Goal: Navigation & Orientation: Find specific page/section

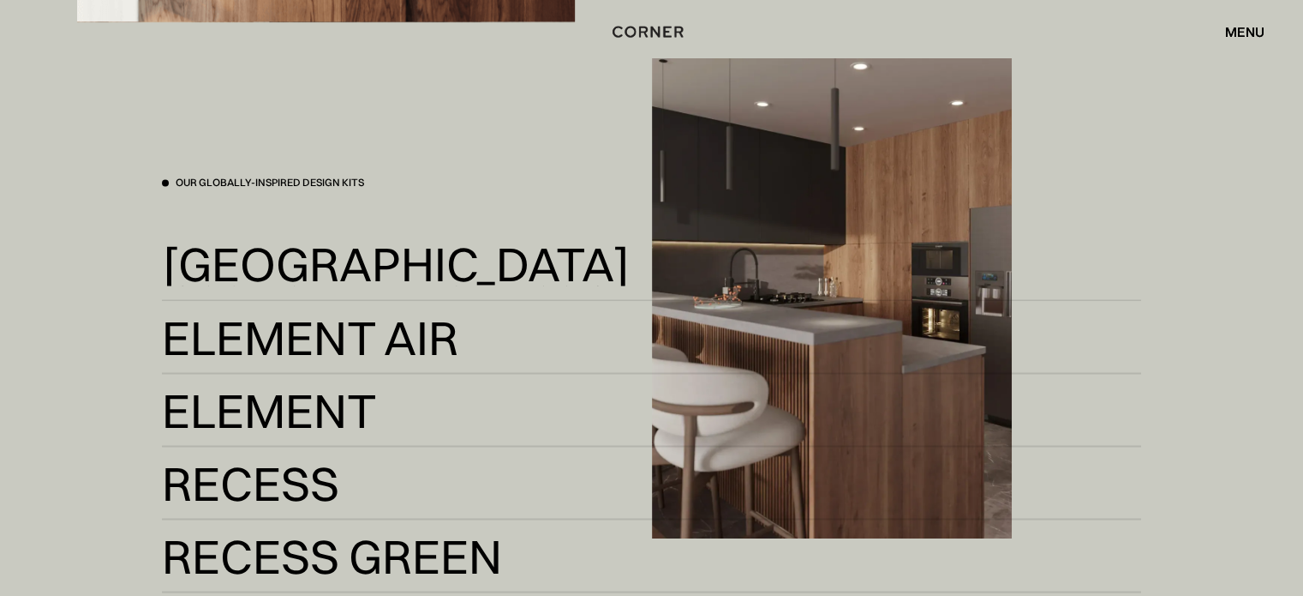
scroll to position [2914, 0]
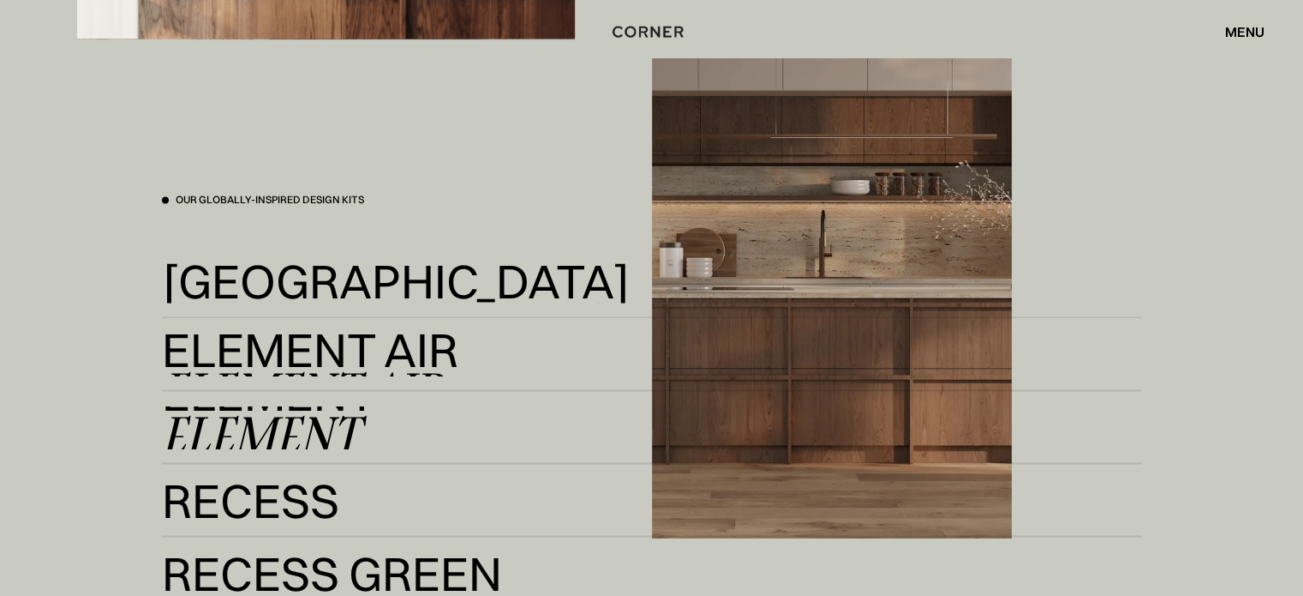
click at [298, 424] on div "Element" at bounding box center [260, 433] width 197 height 41
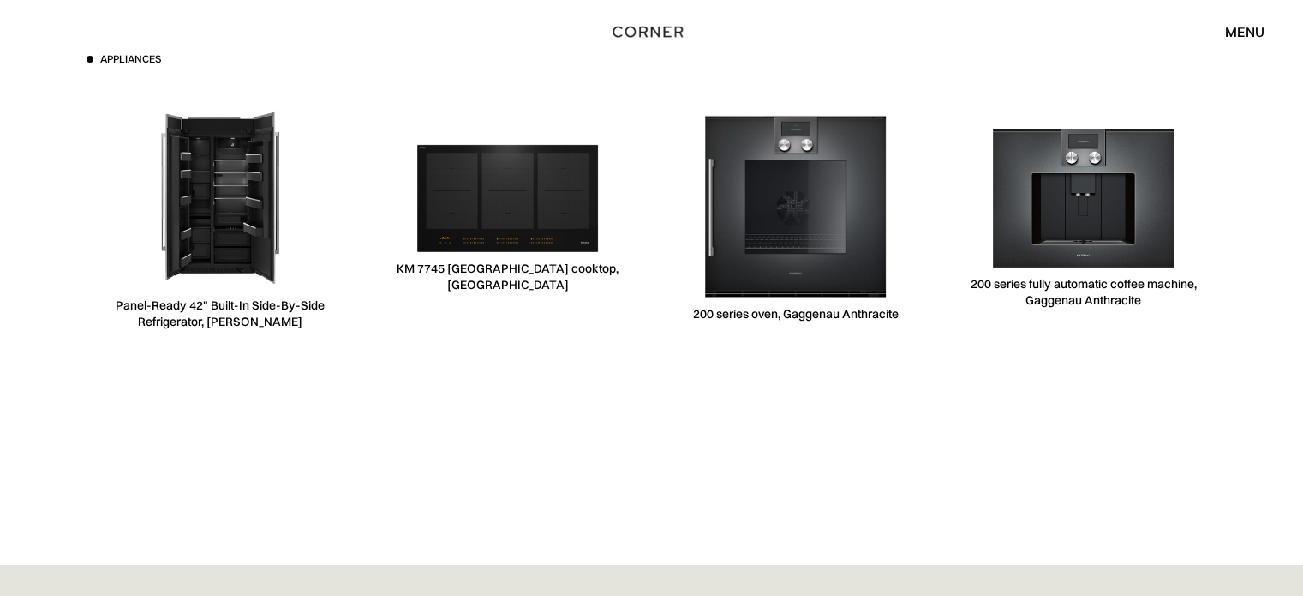
scroll to position [5227, 0]
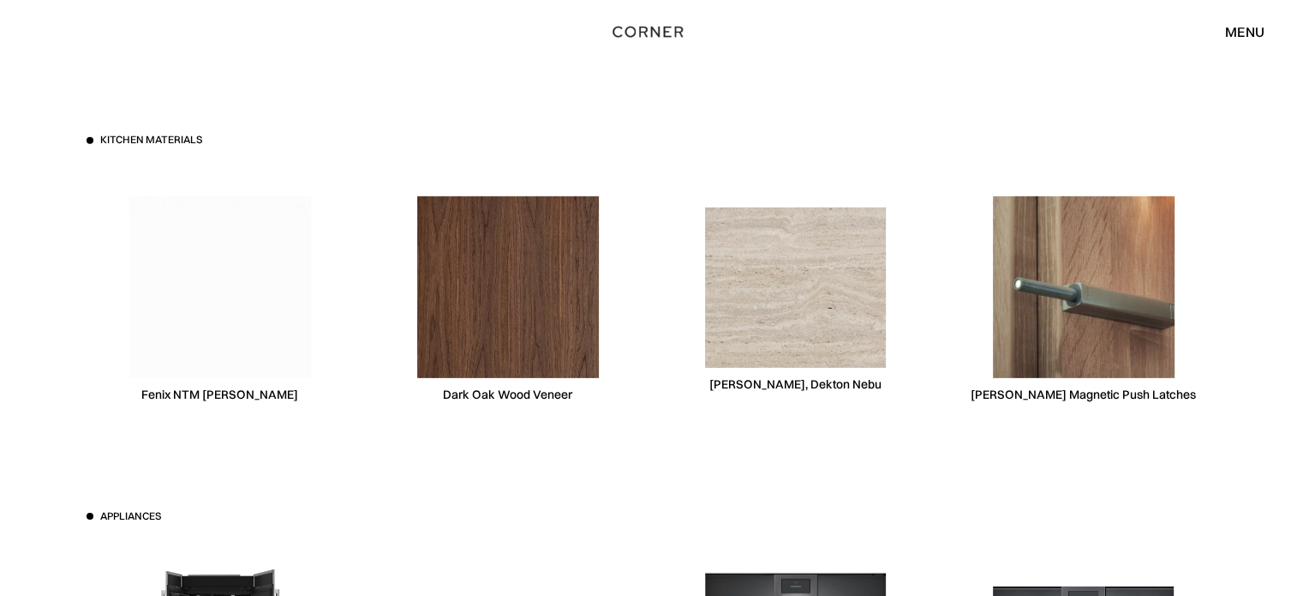
click at [533, 276] on img at bounding box center [508, 287] width 182 height 182
click at [513, 264] on img at bounding box center [508, 287] width 182 height 182
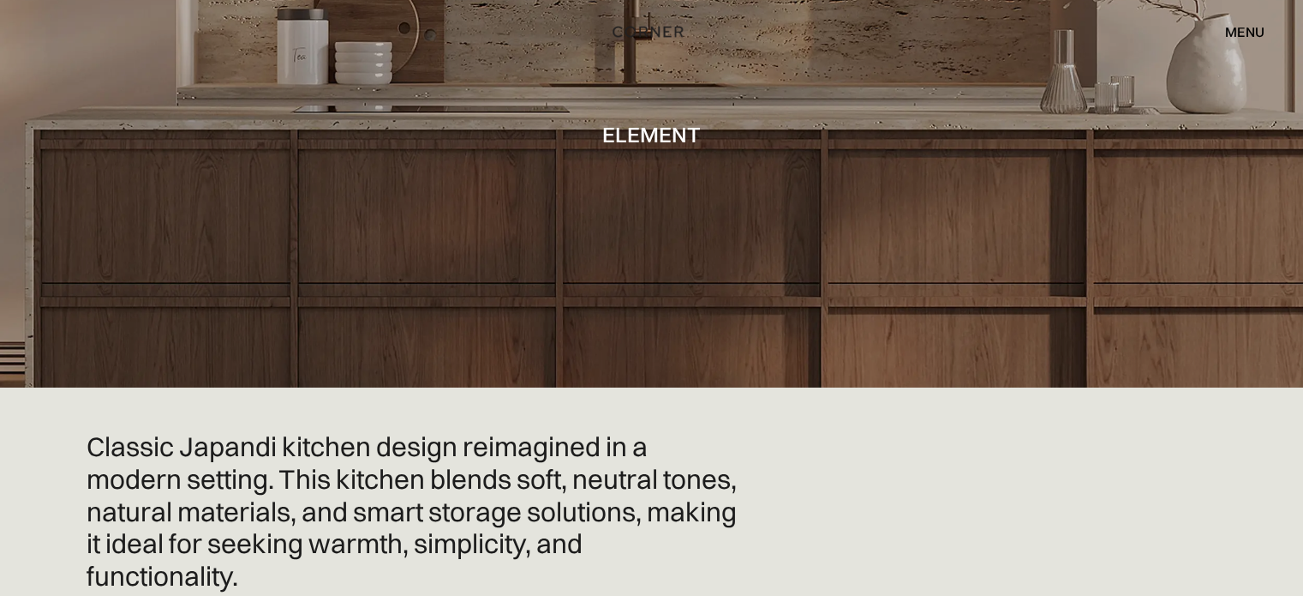
scroll to position [0, 0]
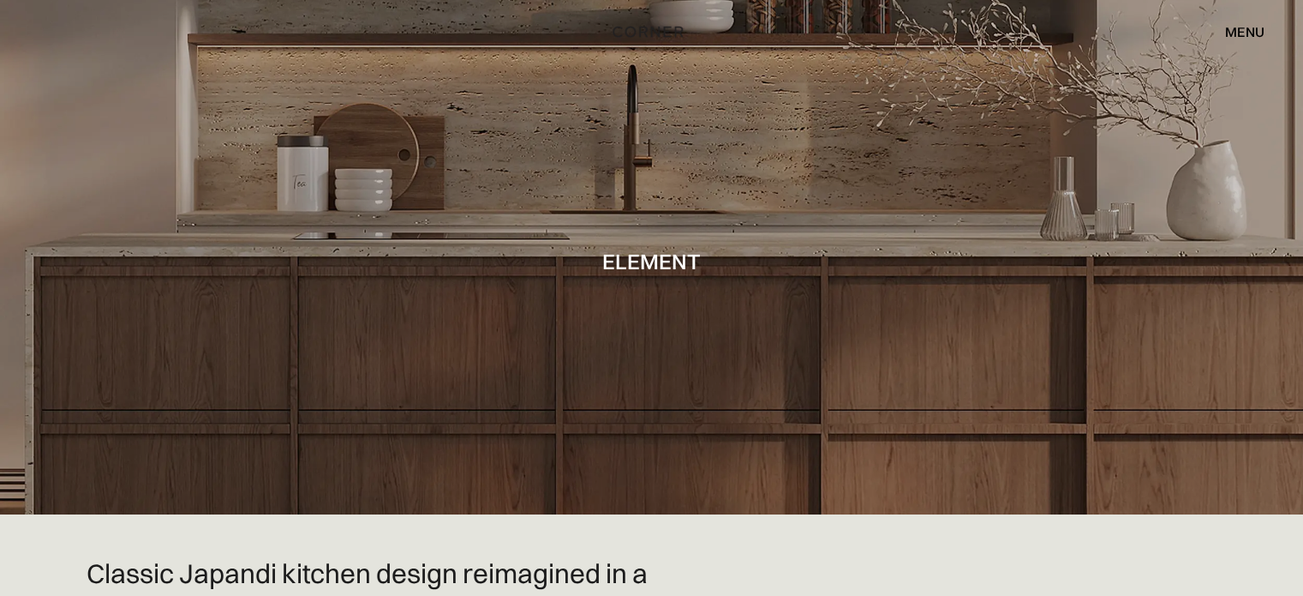
click at [1228, 25] on div "menu" at bounding box center [1244, 32] width 39 height 14
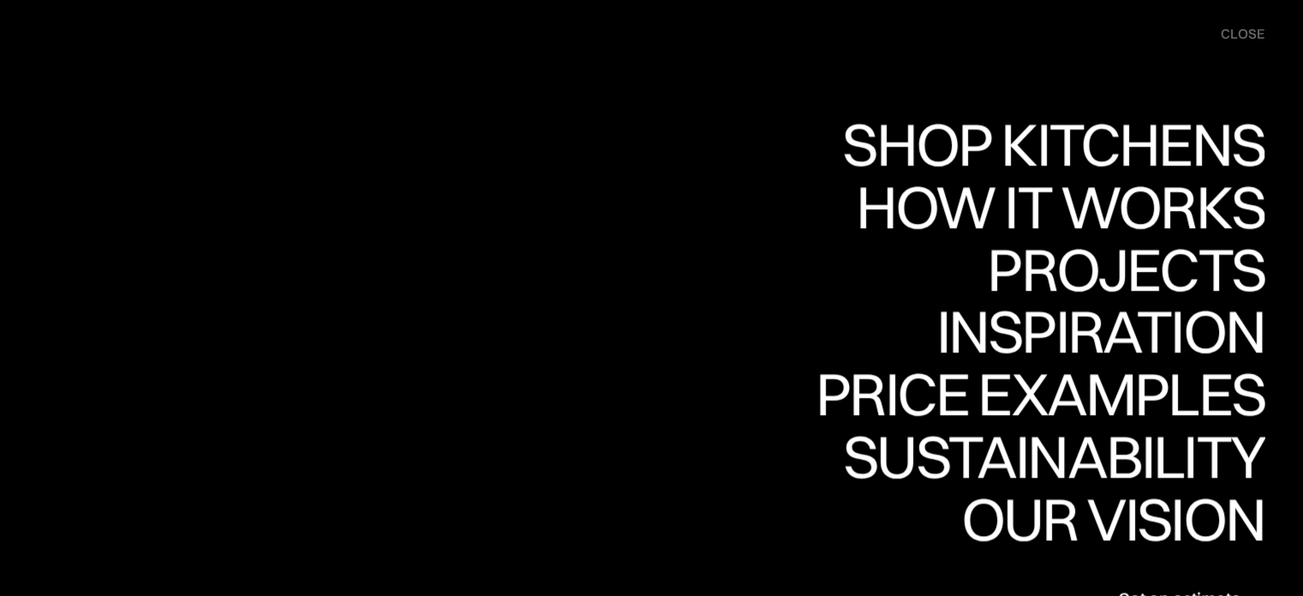
scroll to position [1875, 0]
click at [1231, 35] on div "close" at bounding box center [1243, 34] width 44 height 19
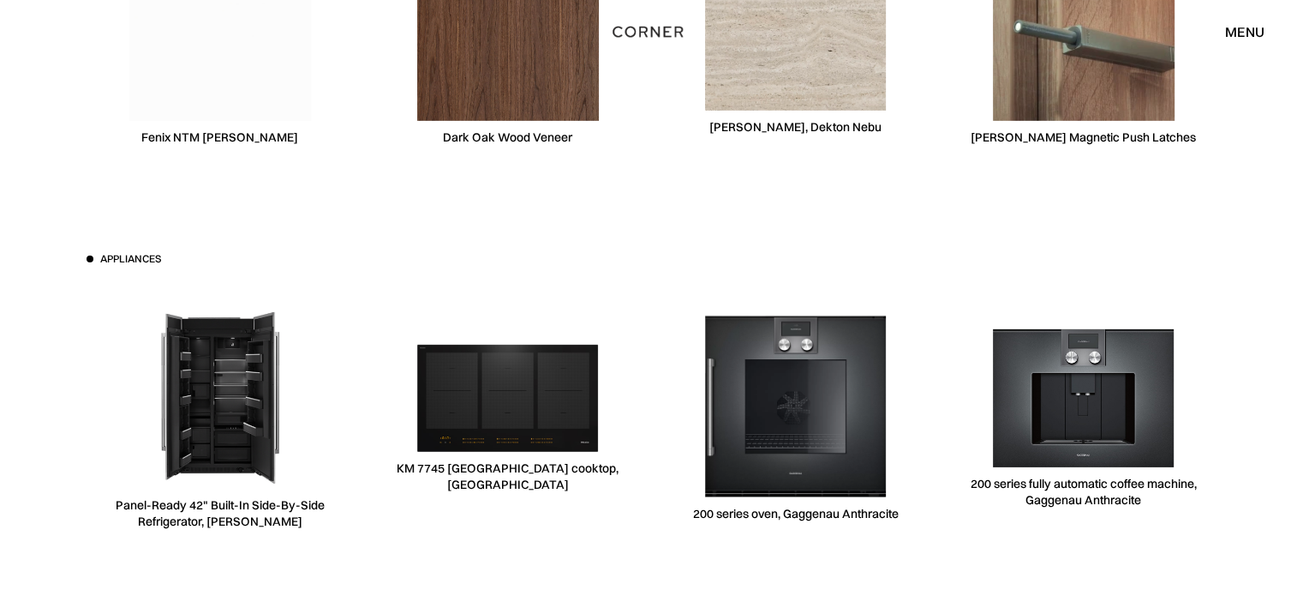
scroll to position [5056, 0]
